Goal: Obtain resource: Download file/media

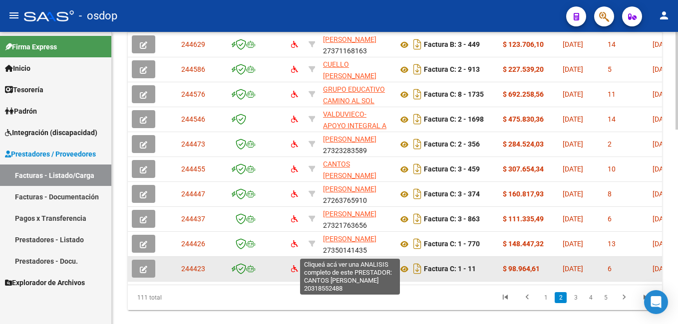
scroll to position [431, 0]
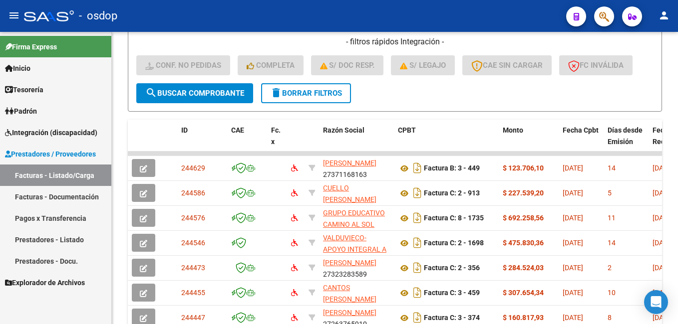
drag, startPoint x: 67, startPoint y: 169, endPoint x: 80, endPoint y: 165, distance: 13.7
click at [67, 169] on link "Facturas - Listado/Carga" at bounding box center [55, 175] width 111 height 21
click at [319, 89] on span "delete Borrar Filtros" at bounding box center [306, 93] width 72 height 9
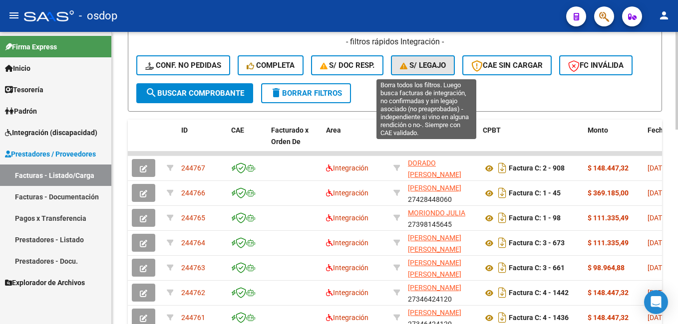
click at [430, 65] on span "S/ legajo" at bounding box center [423, 65] width 46 height 9
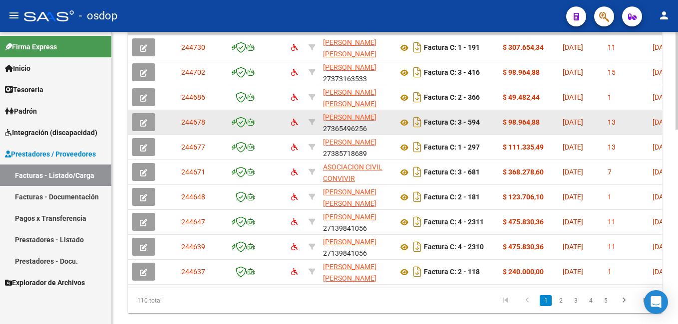
scroll to position [581, 0]
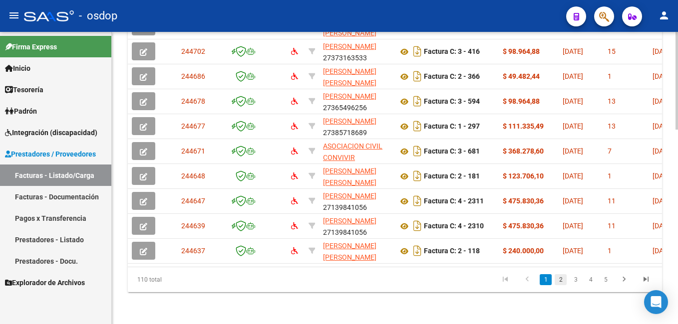
click at [561, 282] on link "2" at bounding box center [561, 280] width 12 height 11
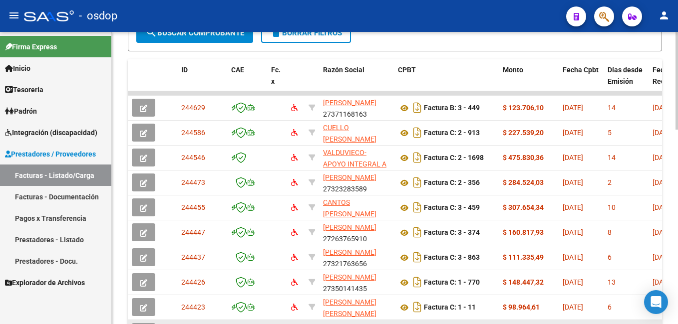
scroll to position [481, 0]
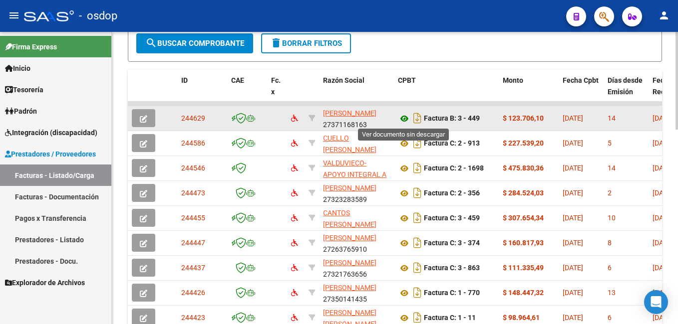
click at [406, 117] on icon at bounding box center [404, 119] width 13 height 12
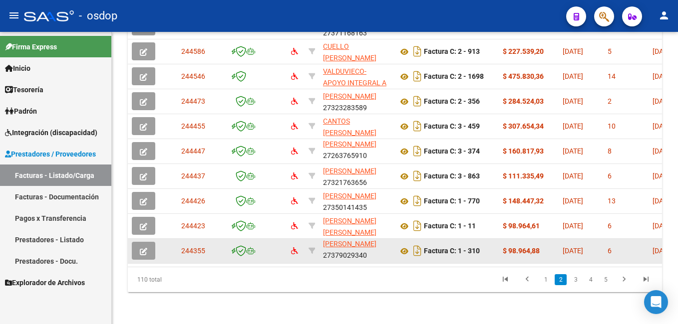
scroll to position [0, 0]
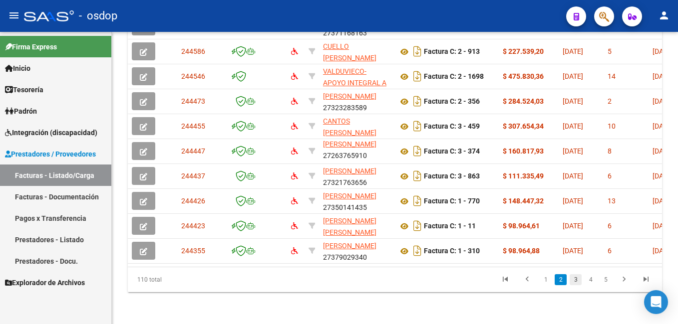
click at [578, 280] on link "3" at bounding box center [576, 280] width 12 height 11
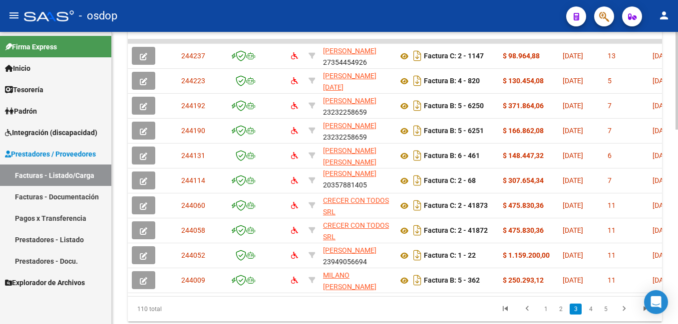
scroll to position [581, 0]
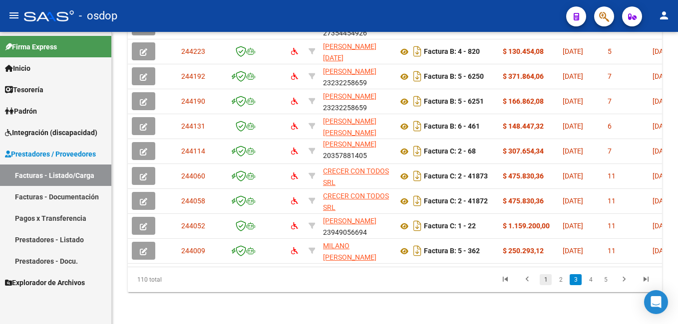
click at [543, 280] on link "1" at bounding box center [546, 280] width 12 height 11
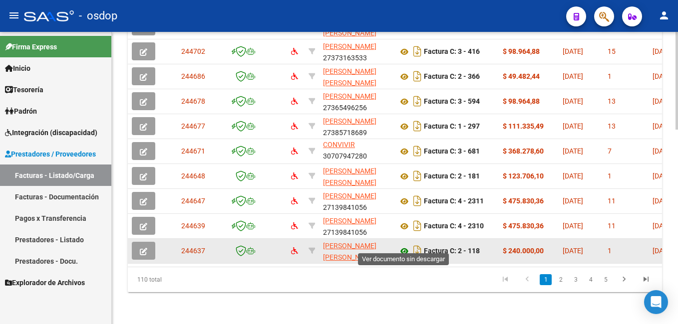
click at [406, 246] on icon at bounding box center [404, 252] width 13 height 12
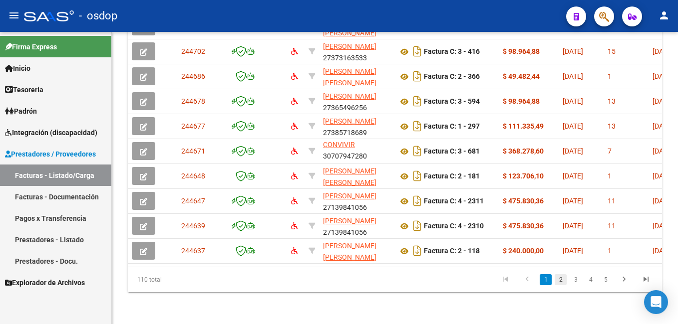
click at [561, 278] on link "2" at bounding box center [561, 280] width 12 height 11
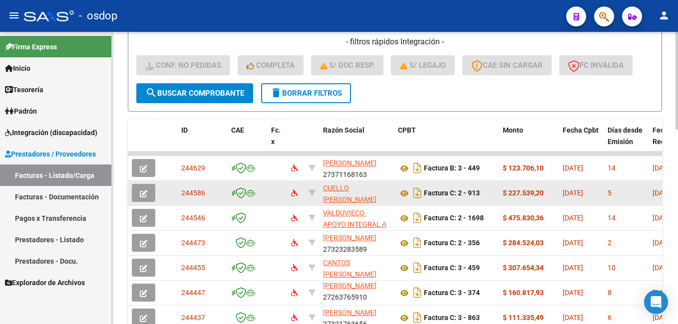
scroll to position [13, 0]
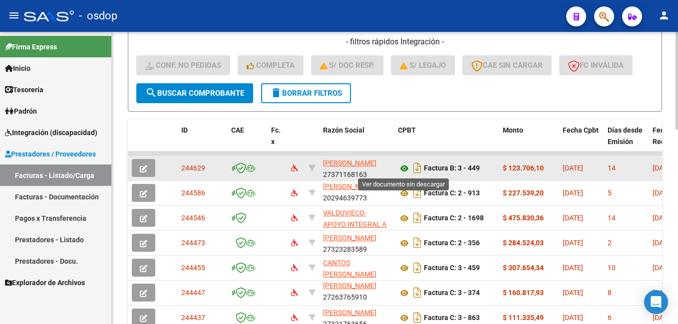
click at [403, 168] on icon at bounding box center [404, 169] width 13 height 12
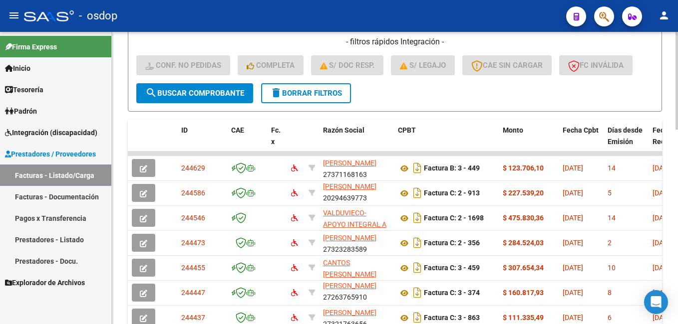
click at [314, 96] on span "delete Borrar Filtros" at bounding box center [306, 93] width 72 height 9
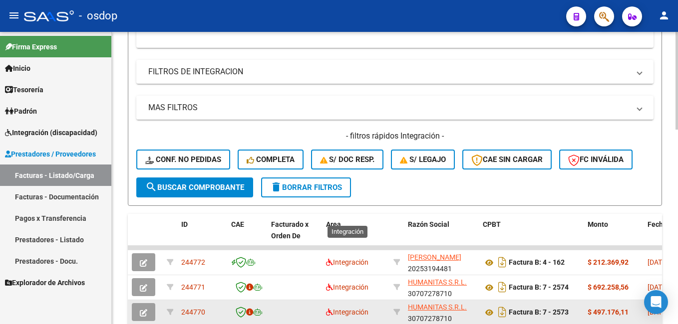
scroll to position [431, 0]
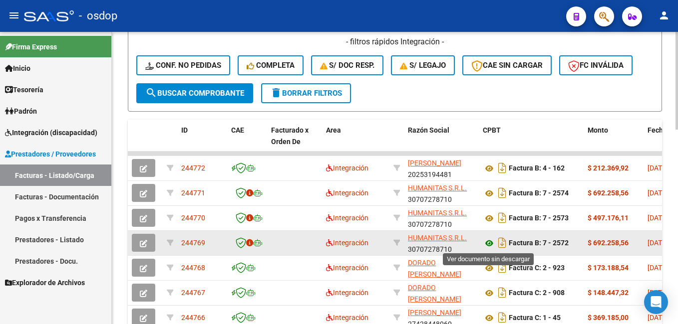
click at [491, 243] on icon at bounding box center [489, 244] width 13 height 12
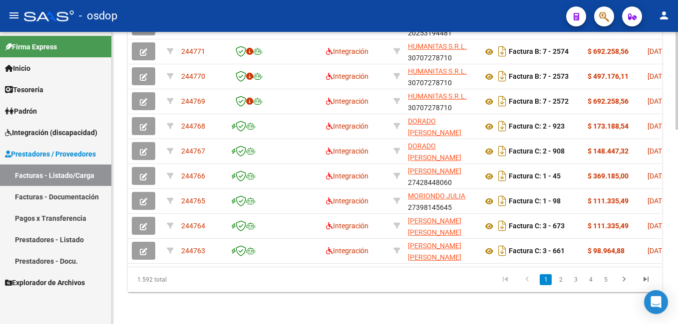
scroll to position [581, 0]
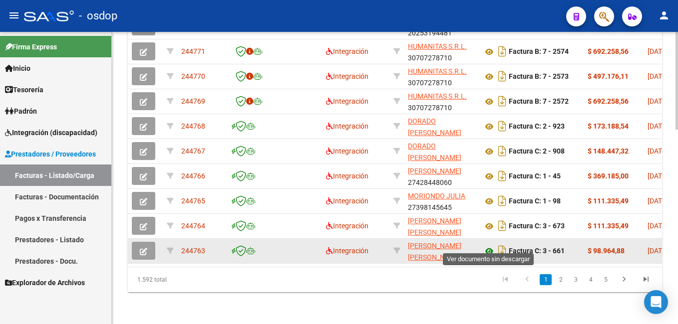
click at [489, 246] on icon at bounding box center [489, 252] width 13 height 12
